Goal: Transaction & Acquisition: Download file/media

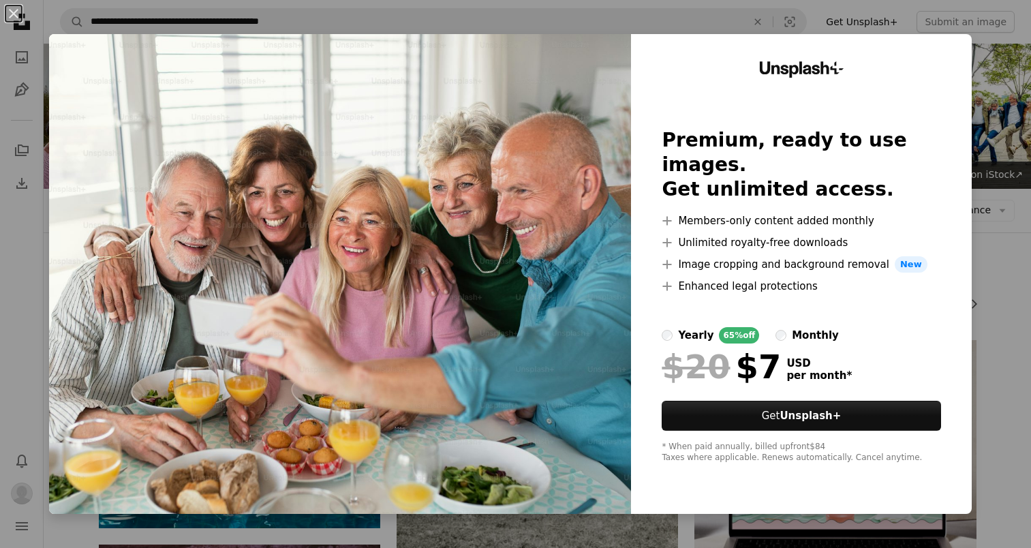
scroll to position [4493, 0]
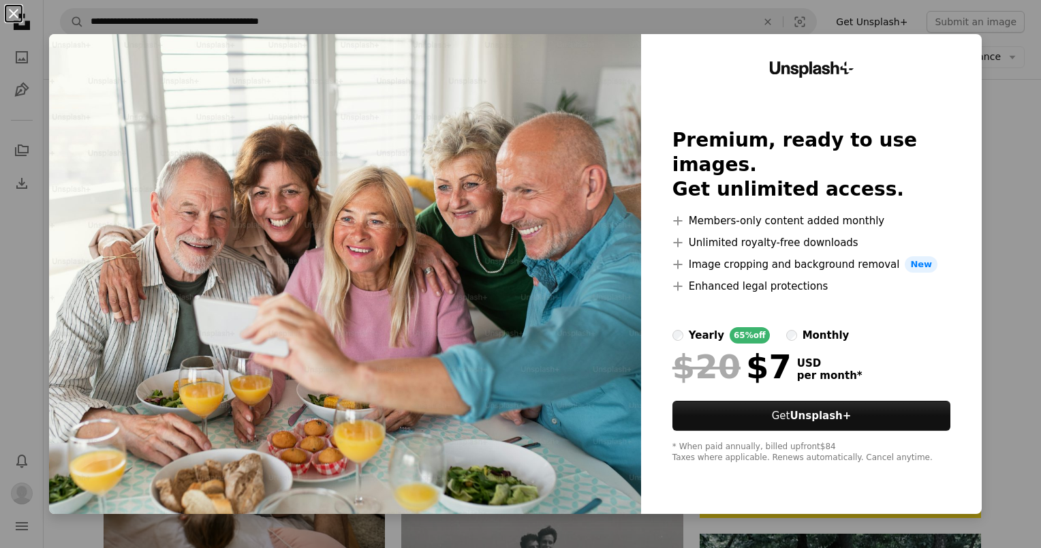
click at [14, 17] on button "An X shape" at bounding box center [13, 13] width 16 height 16
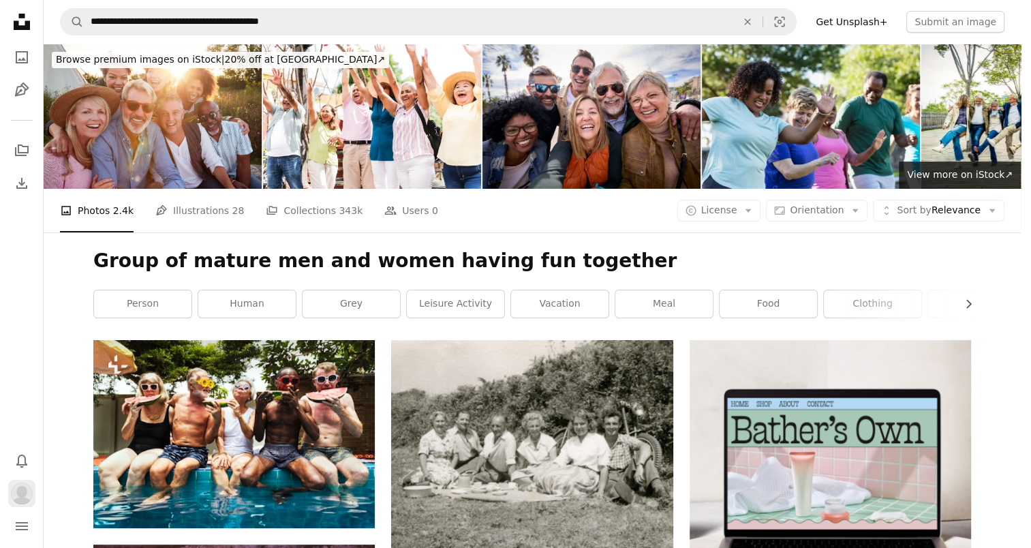
click at [20, 491] on img "Profile" at bounding box center [22, 494] width 22 height 22
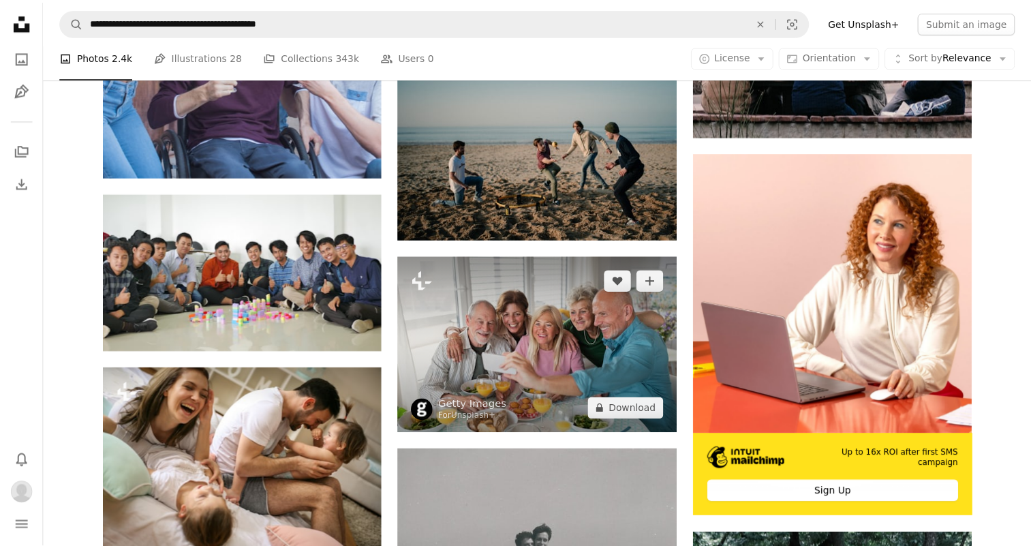
scroll to position [4493, 0]
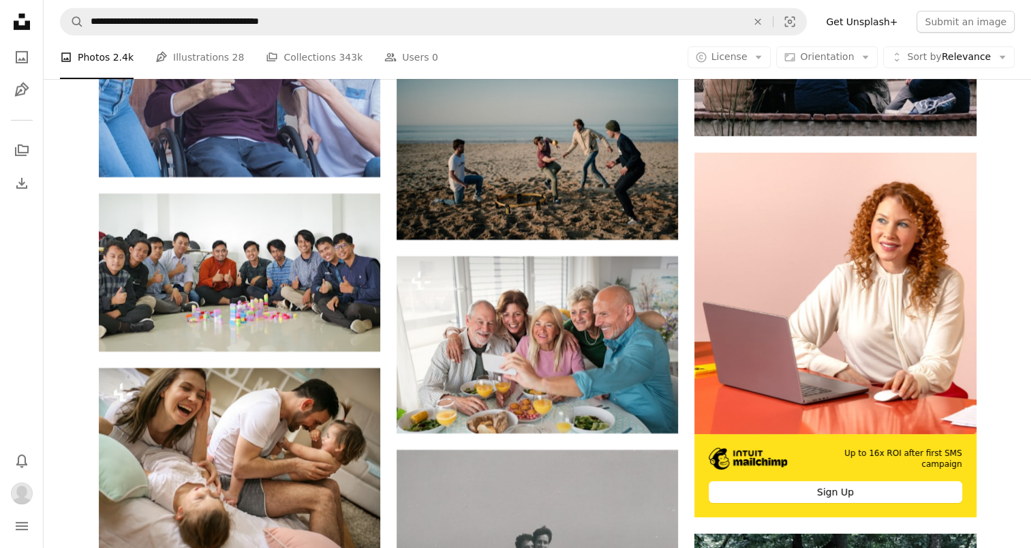
scroll to position [6975, 0]
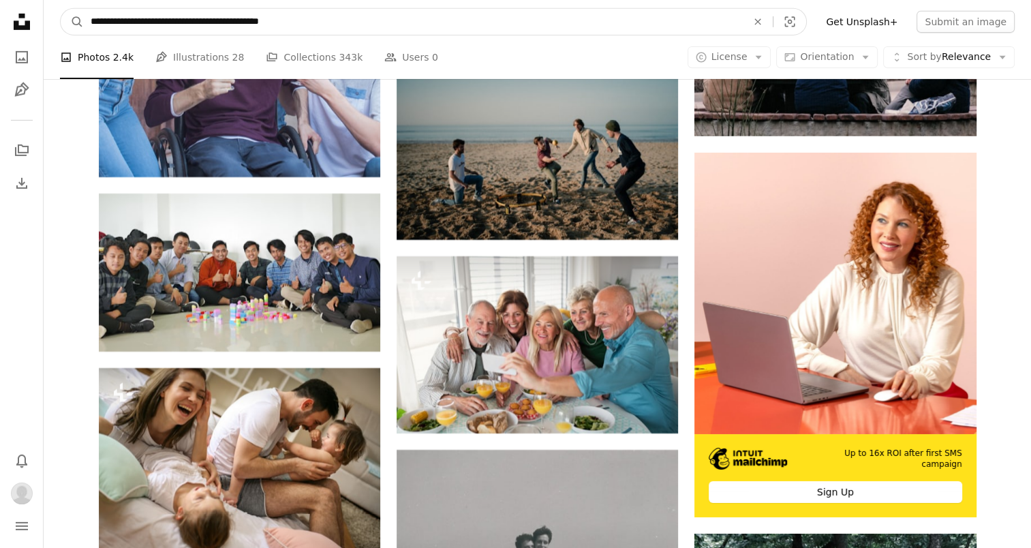
drag, startPoint x: 129, startPoint y: 20, endPoint x: 234, endPoint y: 22, distance: 105.0
click at [234, 22] on input "**********" at bounding box center [413, 22] width 659 height 26
type input "**********"
click button "A magnifying glass" at bounding box center [72, 22] width 23 height 26
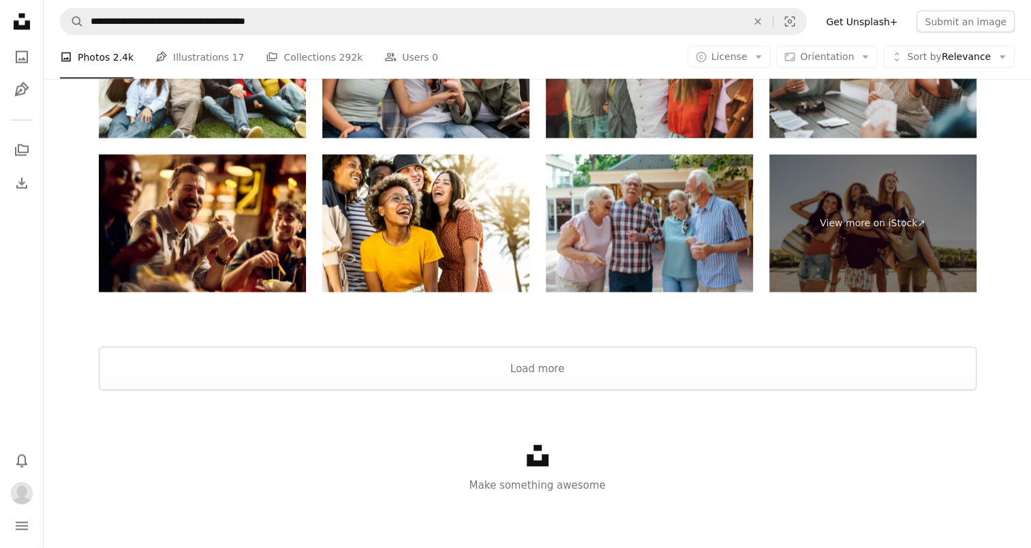
scroll to position [419, 0]
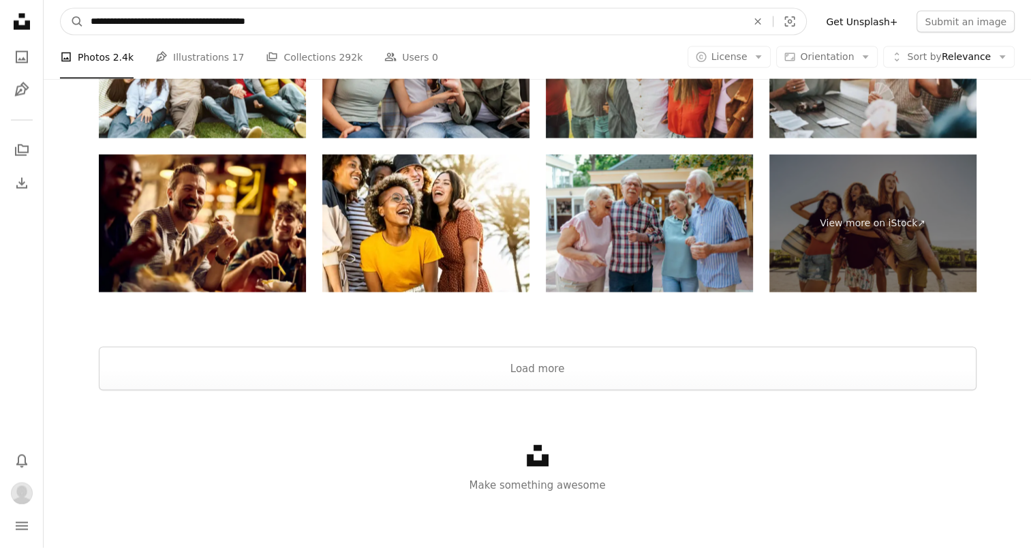
click at [202, 25] on input "**********" at bounding box center [413, 22] width 659 height 26
type input "**********"
click button "A magnifying glass" at bounding box center [72, 22] width 23 height 26
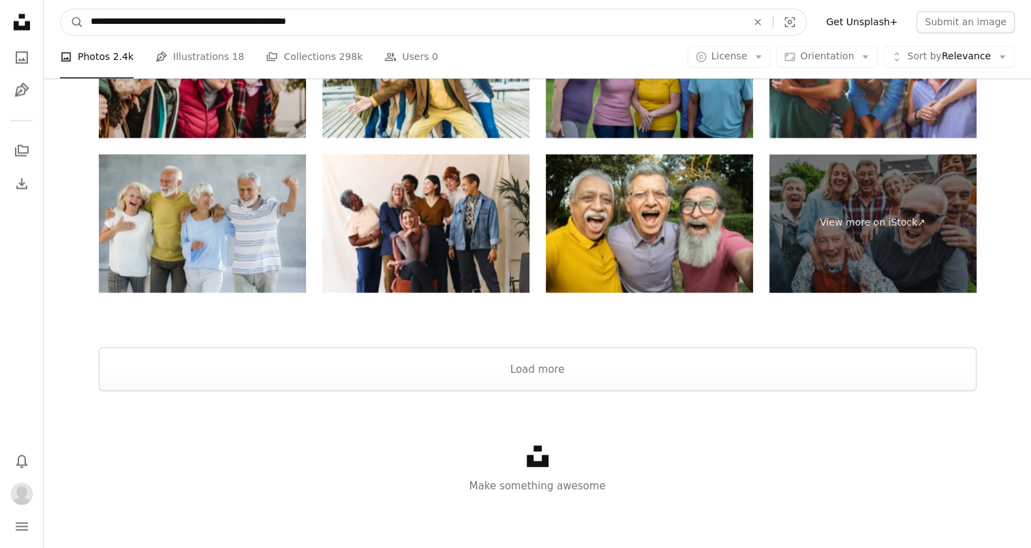
click at [169, 20] on input "**********" at bounding box center [413, 22] width 659 height 26
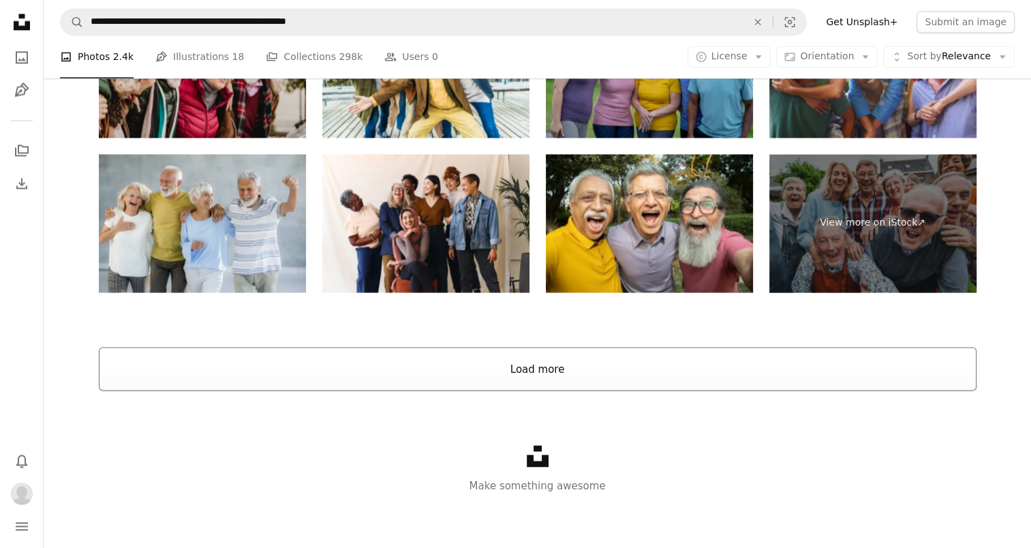
click at [523, 391] on button "Load more" at bounding box center [538, 369] width 878 height 44
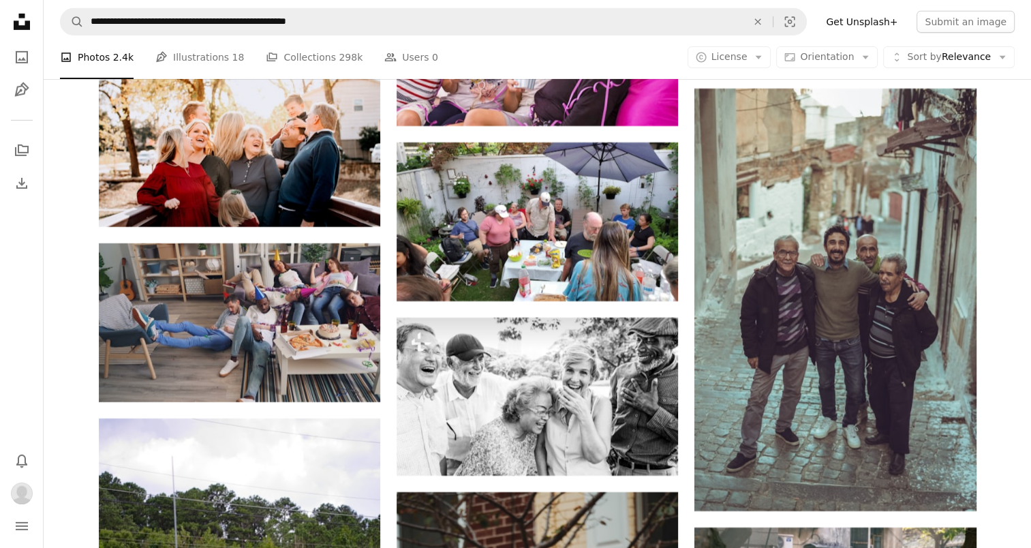
scroll to position [4333, 0]
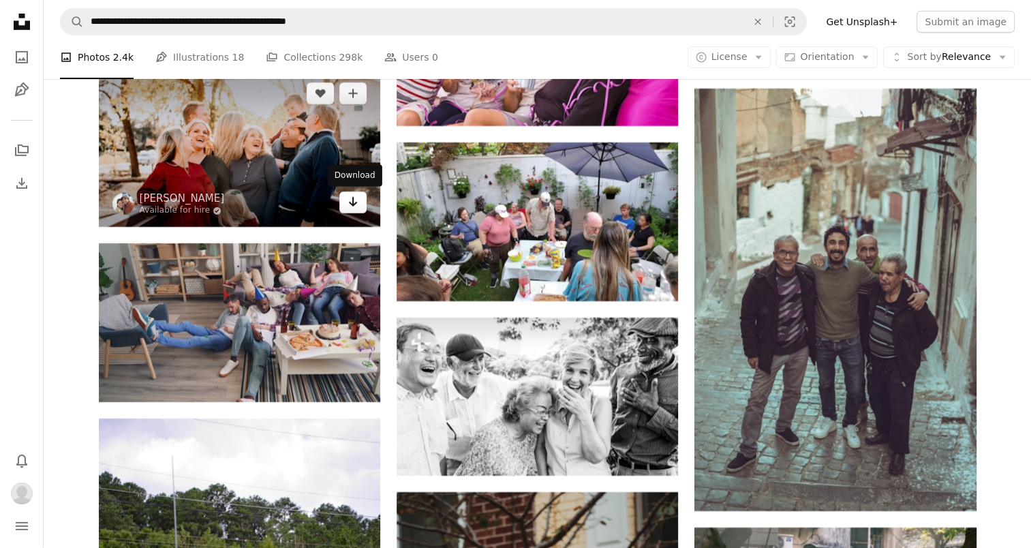
click at [351, 207] on icon "Download" at bounding box center [353, 202] width 9 height 10
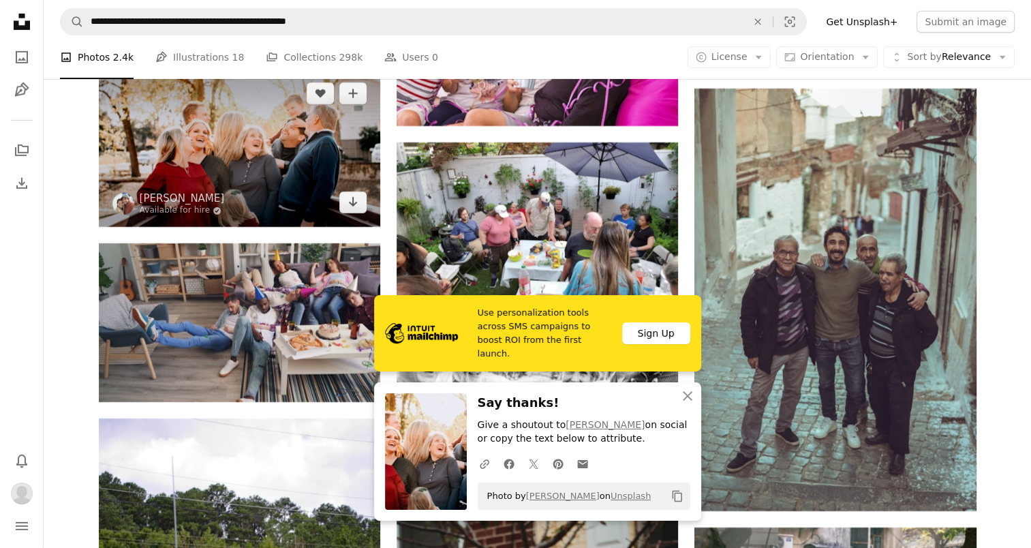
scroll to position [4496, 0]
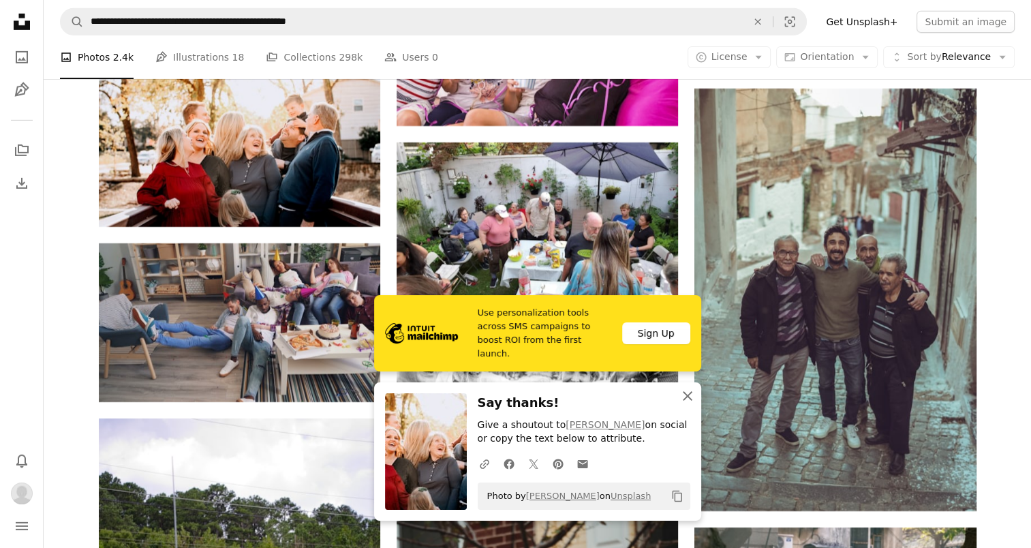
click at [688, 395] on icon "button" at bounding box center [688, 396] width 10 height 10
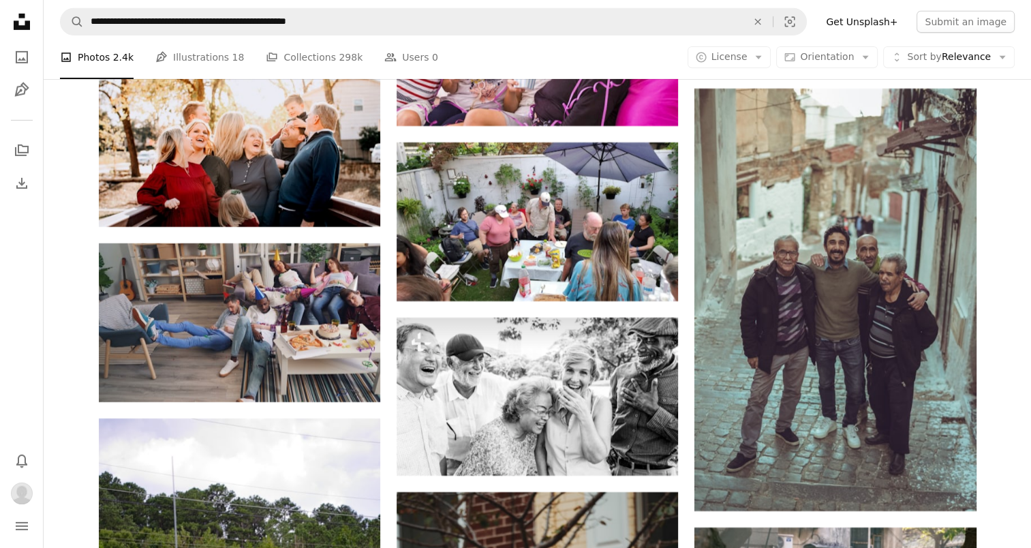
scroll to position [6336, 0]
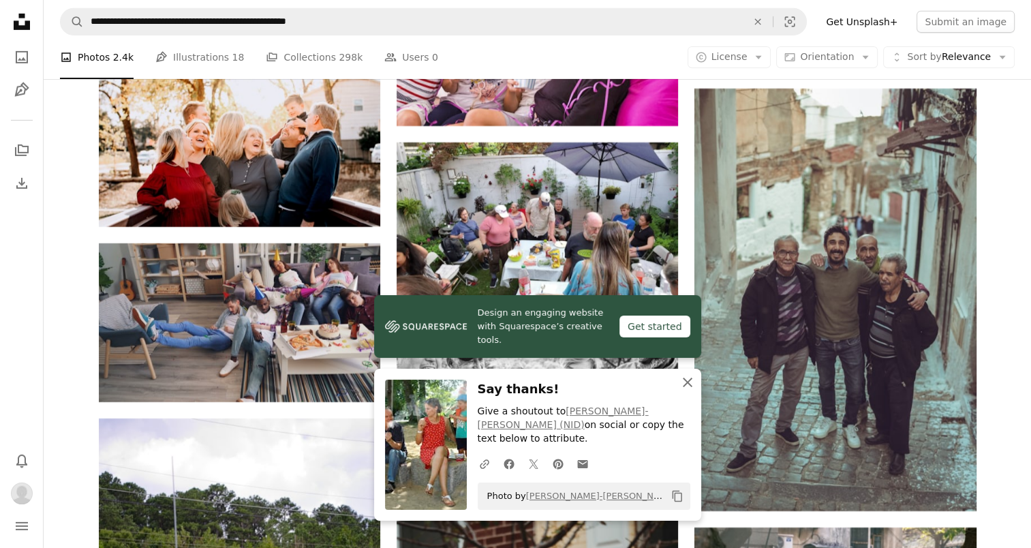
click at [688, 391] on icon "An X shape" at bounding box center [688, 382] width 16 height 16
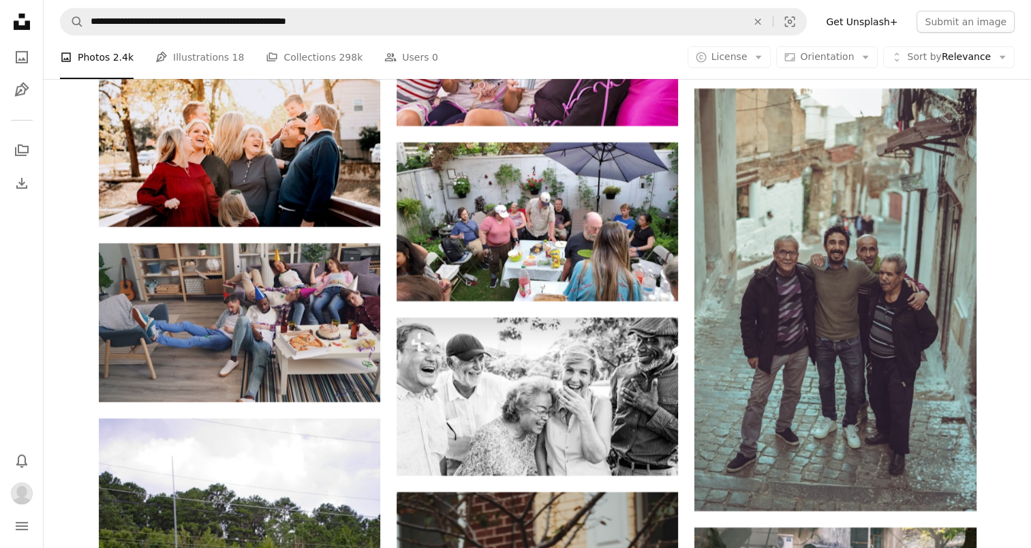
scroll to position [12508, 0]
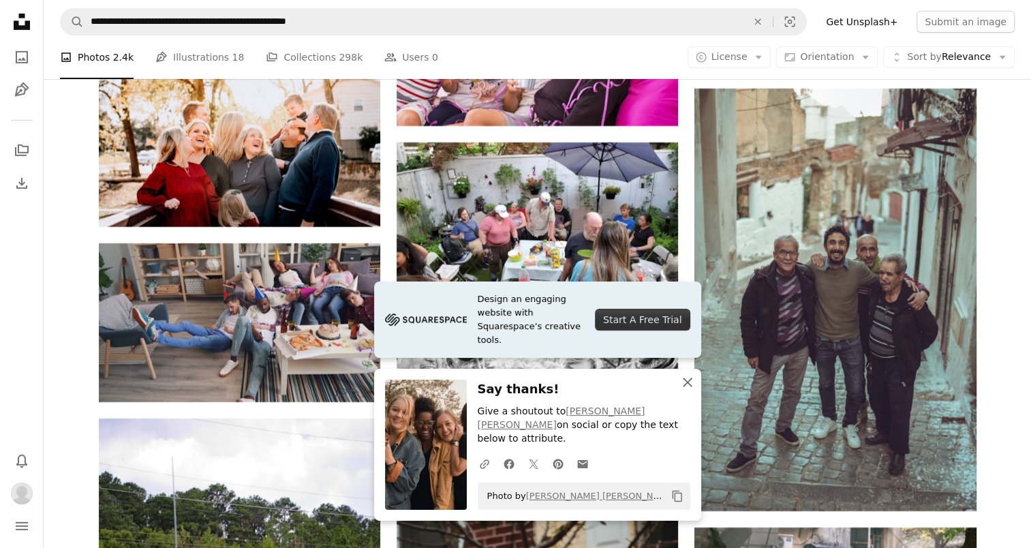
click at [687, 391] on icon "An X shape" at bounding box center [688, 382] width 16 height 16
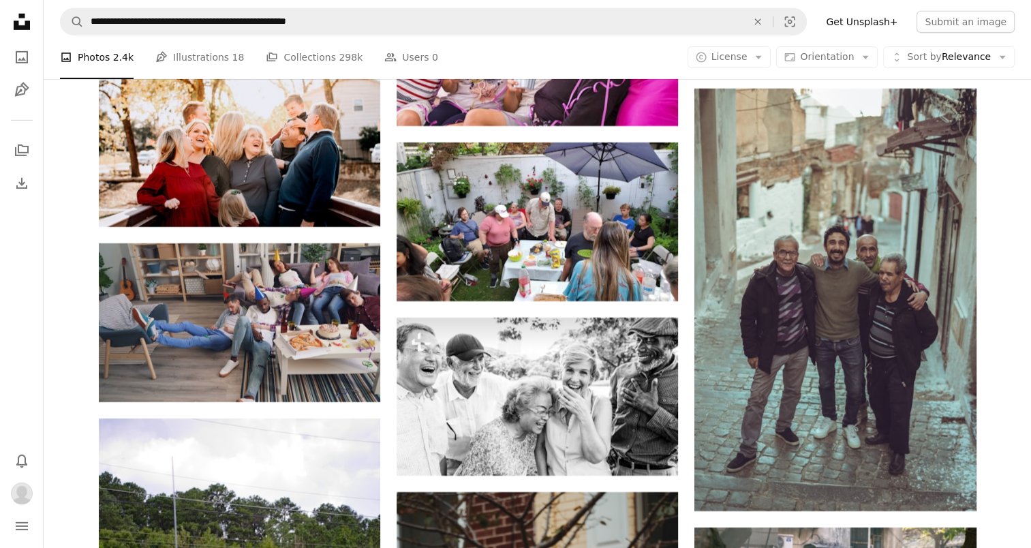
click at [1021, 538] on div at bounding box center [1021, 538] width 0 height 0
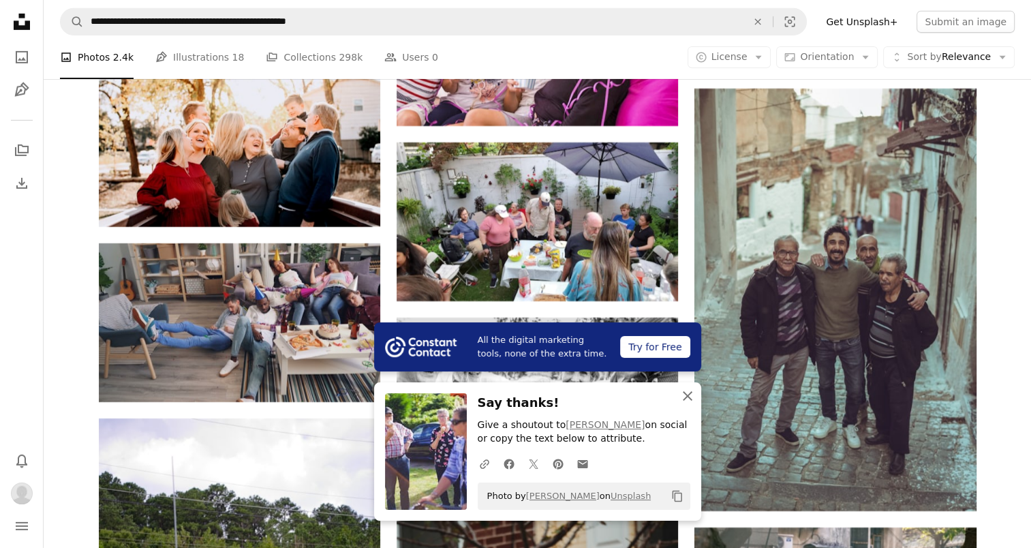
click at [687, 395] on icon "button" at bounding box center [688, 396] width 10 height 10
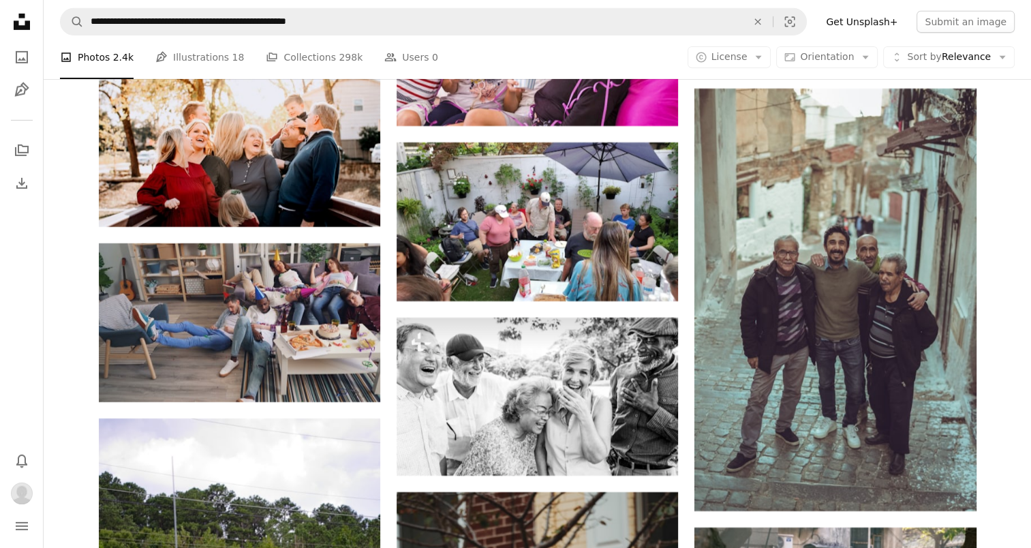
scroll to position [19327, 0]
